Goal: Navigation & Orientation: Find specific page/section

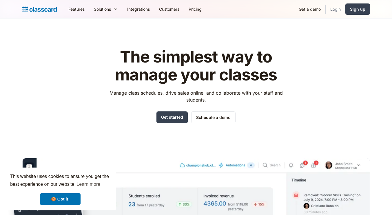
click at [335, 10] on link "Login" at bounding box center [336, 9] width 20 height 13
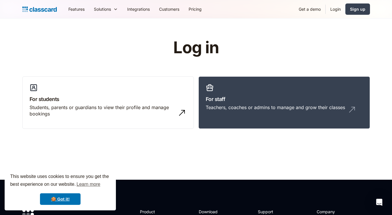
click at [338, 5] on link "Login" at bounding box center [336, 9] width 20 height 13
click at [266, 96] on h3 "For staff" at bounding box center [284, 99] width 157 height 8
